Goal: Task Accomplishment & Management: Complete application form

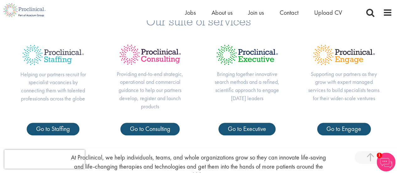
scroll to position [197, 0]
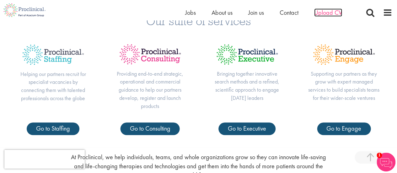
click at [323, 14] on span "Upload CV" at bounding box center [328, 12] width 28 height 8
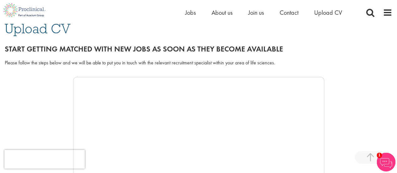
scroll to position [111, 0]
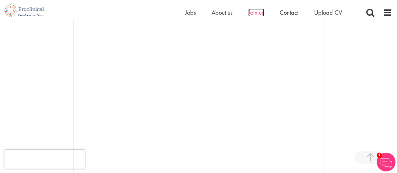
click at [258, 13] on span "Join us" at bounding box center [256, 12] width 16 height 8
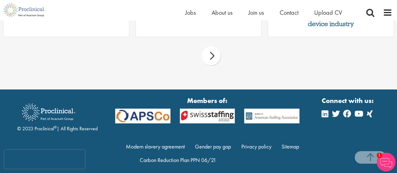
scroll to position [1051, 0]
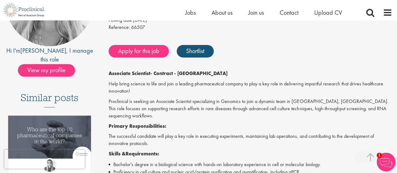
scroll to position [84, 0]
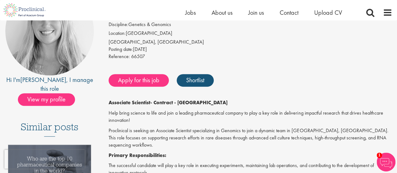
click at [144, 102] on strong "Associate Scientist" at bounding box center [130, 102] width 42 height 7
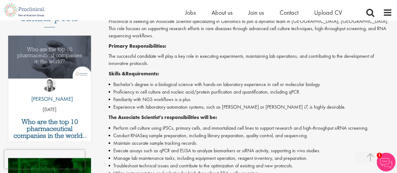
scroll to position [331, 0]
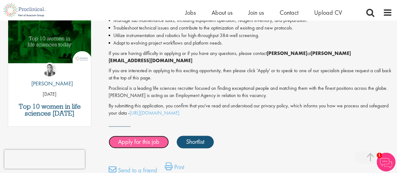
click at [152, 136] on link "Apply for this job" at bounding box center [139, 142] width 60 height 13
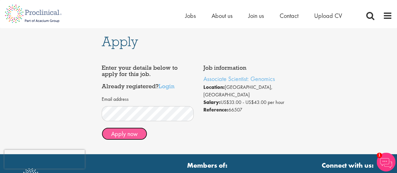
click at [124, 135] on button "Apply now" at bounding box center [125, 134] width 46 height 13
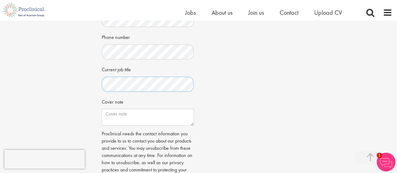
scroll to position [248, 0]
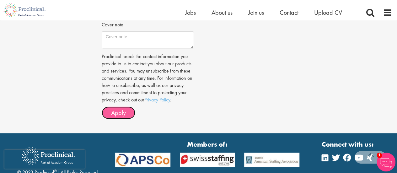
click at [126, 114] on button "Apply" at bounding box center [119, 112] width 34 height 13
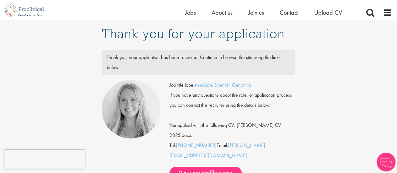
scroll to position [25, 0]
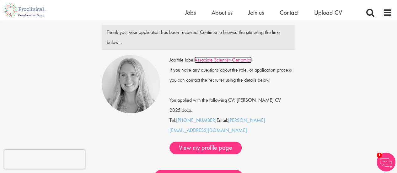
click at [231, 61] on link "Associate Scientist: Genomics" at bounding box center [222, 60] width 57 height 7
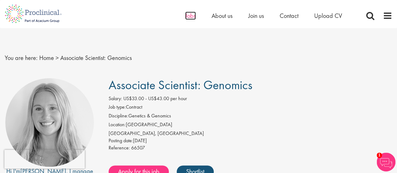
click at [194, 15] on span "Jobs" at bounding box center [190, 16] width 11 height 8
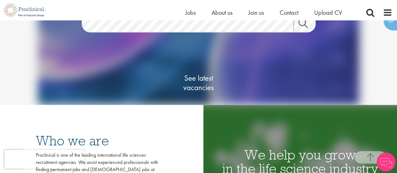
scroll to position [57, 0]
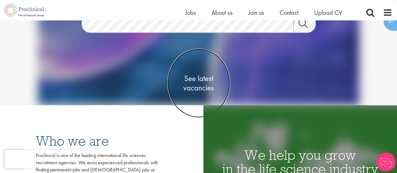
click at [201, 84] on span "See latest vacancies" at bounding box center [198, 83] width 63 height 19
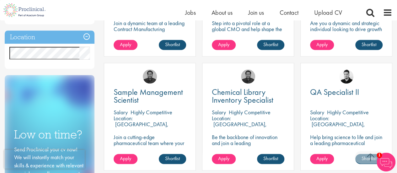
scroll to position [308, 0]
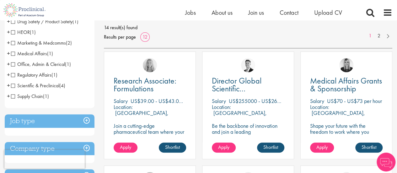
scroll to position [90, 0]
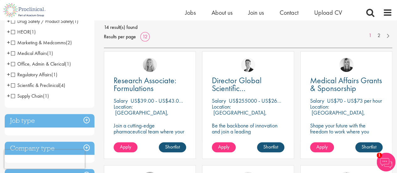
click at [300, 83] on div "Medical Affairs Grants & Sponsorship Salary US$70 - US$73 per hour Location: Ca…" at bounding box center [346, 108] width 98 height 114
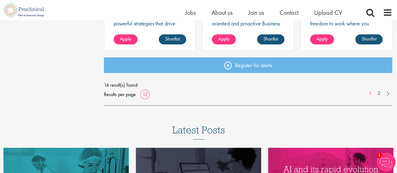
scroll to position [541, 0]
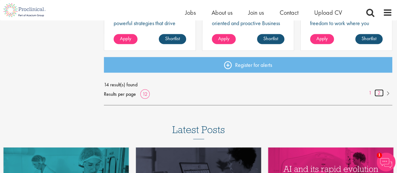
click at [379, 95] on link "2" at bounding box center [379, 92] width 9 height 7
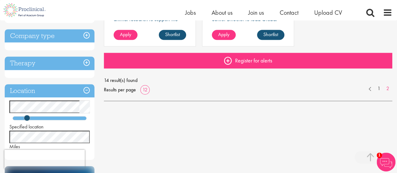
scroll to position [203, 0]
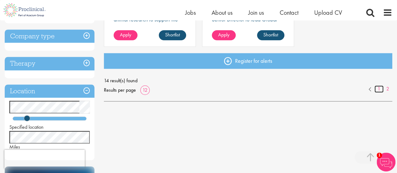
click at [378, 90] on link "1" at bounding box center [379, 88] width 9 height 7
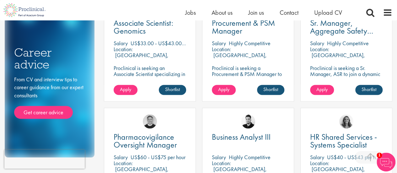
scroll to position [376, 0]
